Goal: Task Accomplishment & Management: Manage account settings

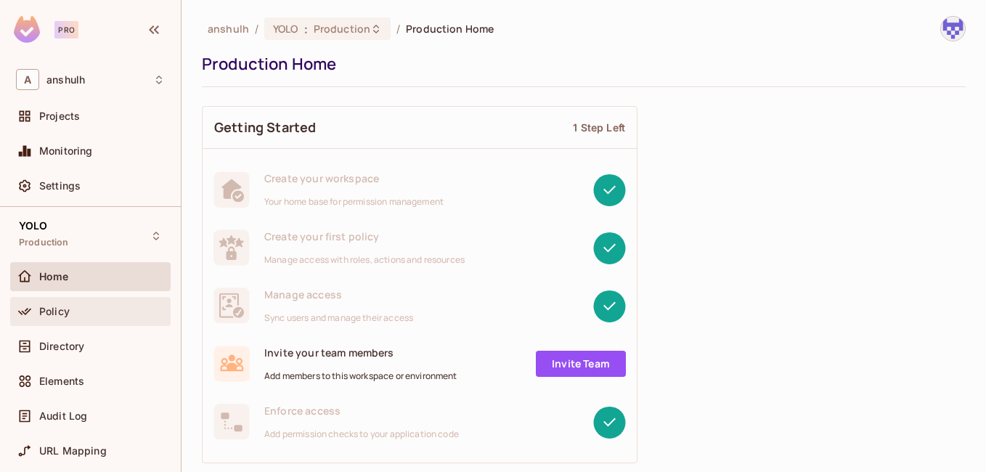
click at [81, 301] on div "Policy" at bounding box center [90, 311] width 160 height 29
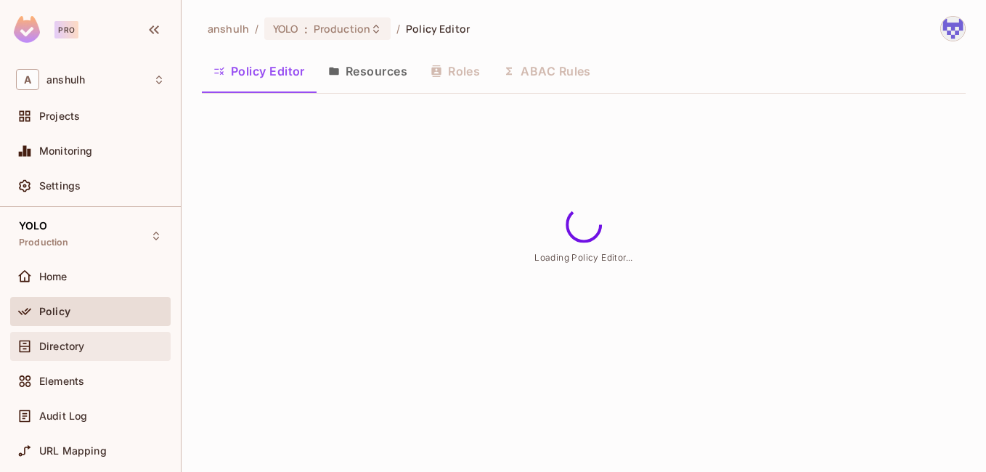
click at [86, 335] on div "Directory" at bounding box center [90, 346] width 160 height 29
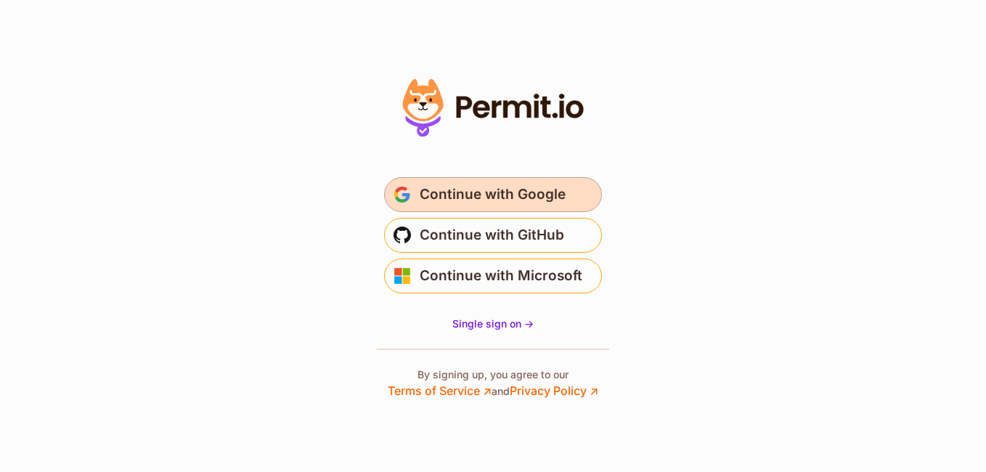
click at [481, 208] on button "Continue with Google" at bounding box center [493, 194] width 218 height 35
